Goal: Task Accomplishment & Management: Use online tool/utility

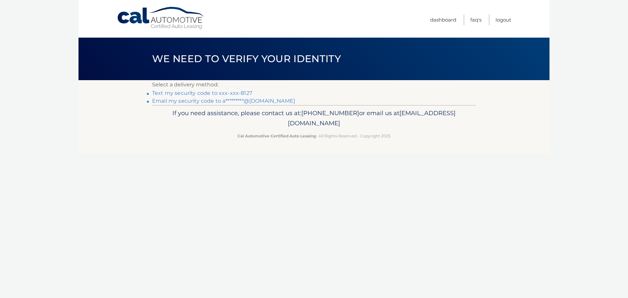
click at [173, 92] on link "Text my security code to xxx-xxx-8127" at bounding box center [202, 93] width 100 height 6
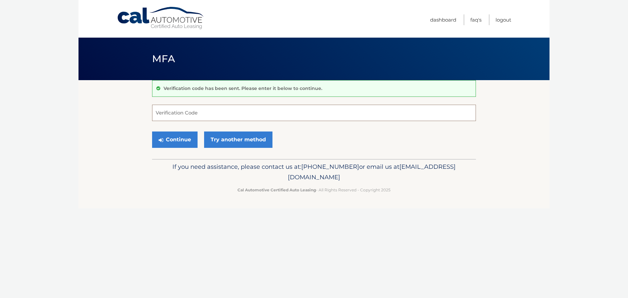
click at [175, 109] on input "Verification Code" at bounding box center [314, 113] width 324 height 16
type input "087760"
click at [176, 142] on button "Continue" at bounding box center [174, 139] width 45 height 16
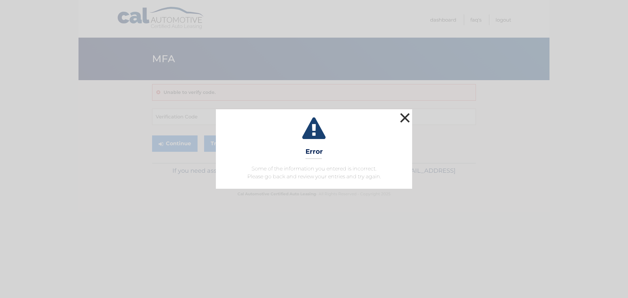
click at [404, 119] on button "×" at bounding box center [404, 117] width 13 height 13
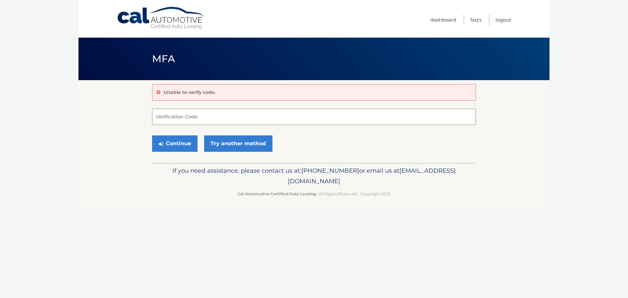
click at [231, 124] on input "Verification Code" at bounding box center [314, 117] width 324 height 16
type input "087761"
click at [152, 135] on button "Continue" at bounding box center [174, 143] width 45 height 16
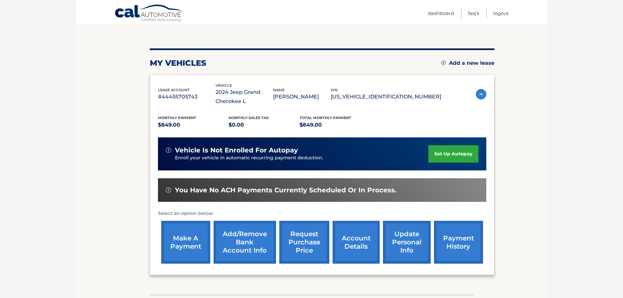
scroll to position [65, 0]
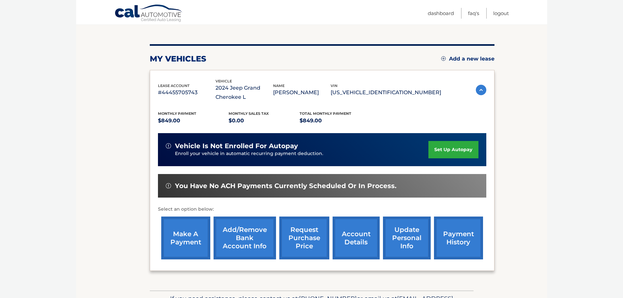
click at [187, 243] on link "make a payment" at bounding box center [185, 237] width 49 height 43
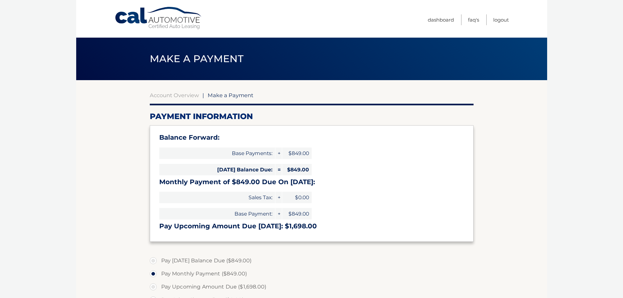
select select "MjBiZDM4MTctZWFlYS00MzNhLWIwMjYtOTg4ZGQwOTAzOWMz"
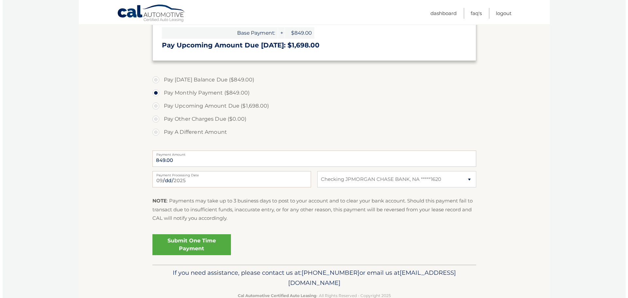
scroll to position [196, 0]
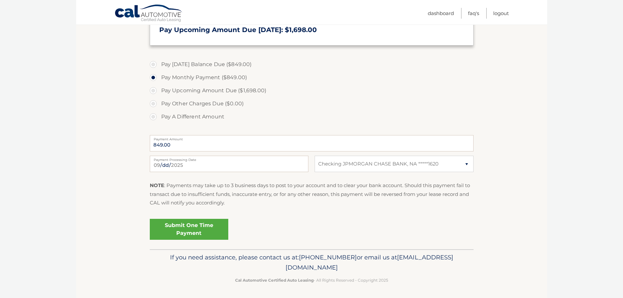
click at [190, 225] on link "Submit One Time Payment" at bounding box center [189, 229] width 78 height 21
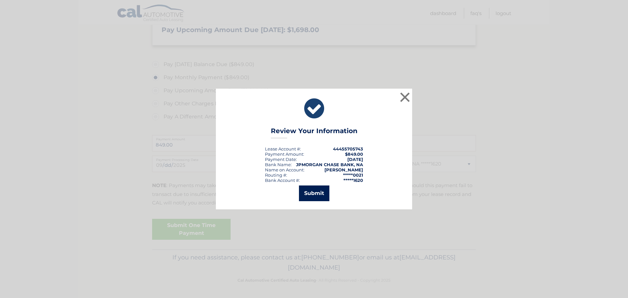
click at [313, 193] on button "Submit" at bounding box center [314, 193] width 30 height 16
